Goal: Find specific page/section: Find specific page/section

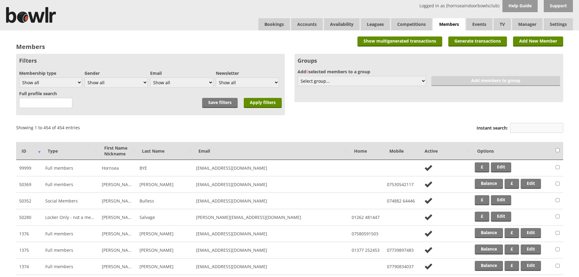
click at [526, 126] on input "Instant search:" at bounding box center [536, 128] width 53 height 10
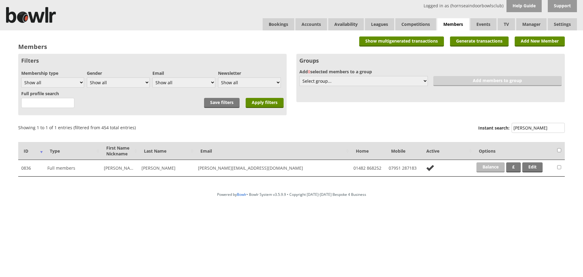
type input "mitchell"
click at [487, 167] on link "Balance" at bounding box center [491, 167] width 28 height 10
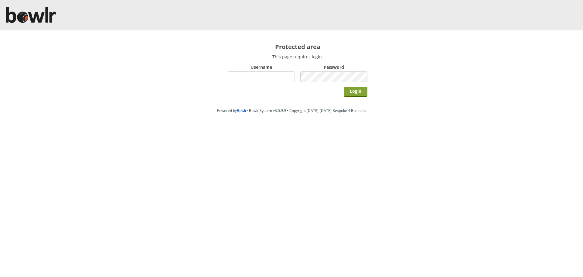
type input "hornseaindoorbowlsclub"
click at [363, 94] on input "Login" at bounding box center [356, 92] width 24 height 10
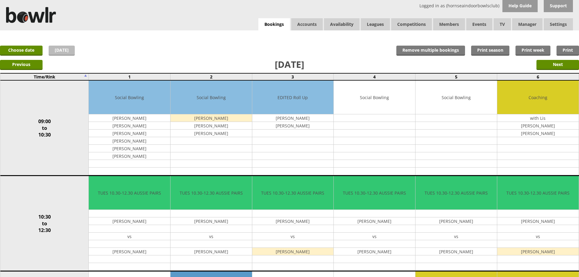
click at [65, 50] on link "Today" at bounding box center [62, 51] width 26 height 10
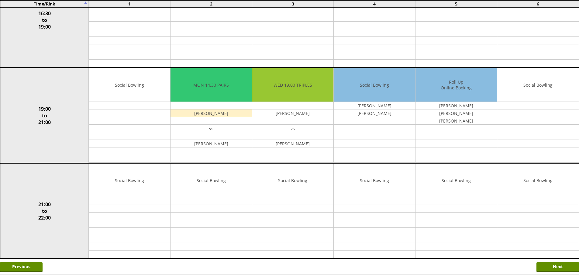
scroll to position [530, 0]
